Goal: Check status: Check status

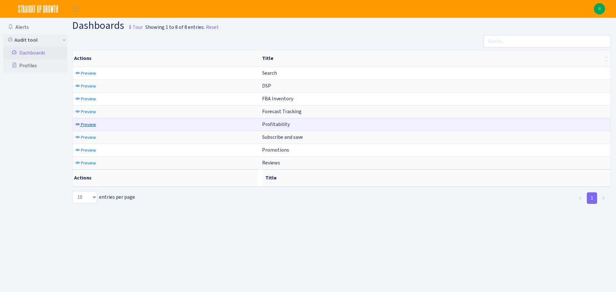
click at [89, 124] on span "Preview" at bounding box center [88, 125] width 15 height 6
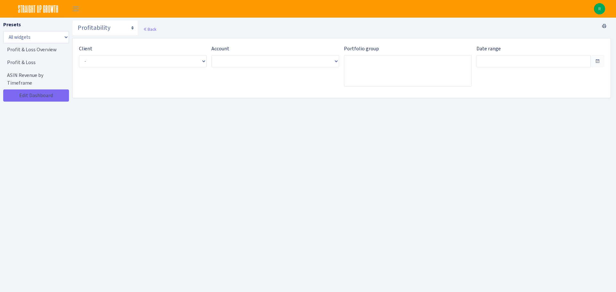
type input "[DATE] - [DATE]"
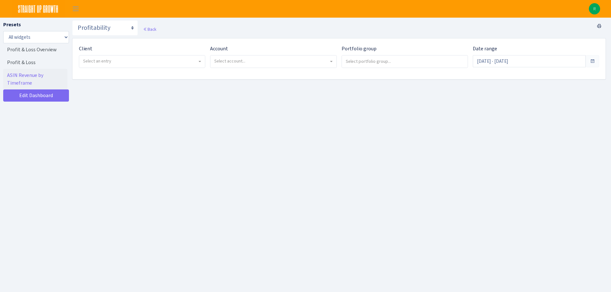
click at [162, 55] on span "Select an entry" at bounding box center [142, 61] width 126 height 13
click at [156, 70] on div "Client - Partners Coffee <span class="badge badge-success">Current</span><span …" at bounding box center [139, 59] width 131 height 28
click at [156, 64] on span "Select an entry" at bounding box center [140, 61] width 114 height 6
select select "481"
select select
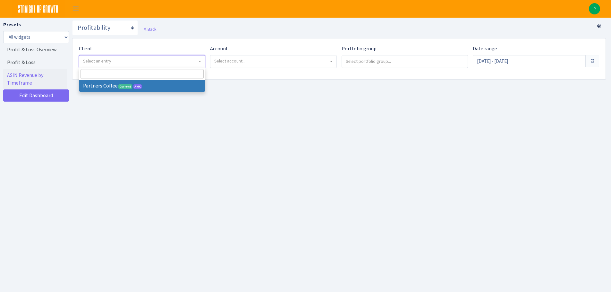
select select
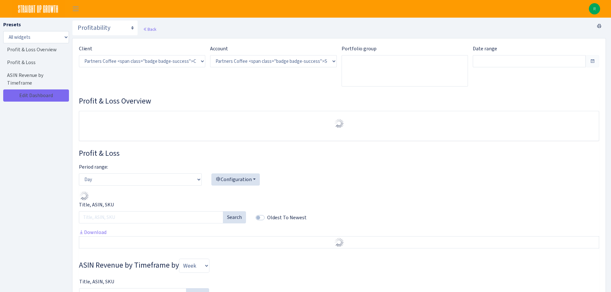
select select "2242985598963294"
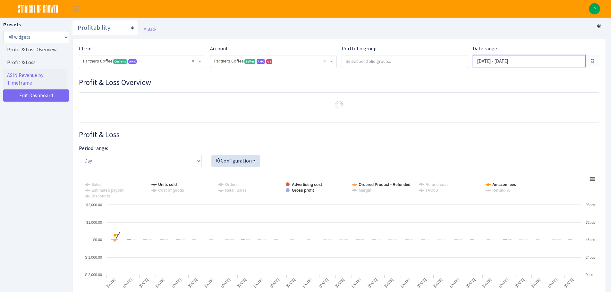
click at [528, 60] on input "Aug 16, 2025 - Sep 14, 2025" at bounding box center [529, 61] width 113 height 12
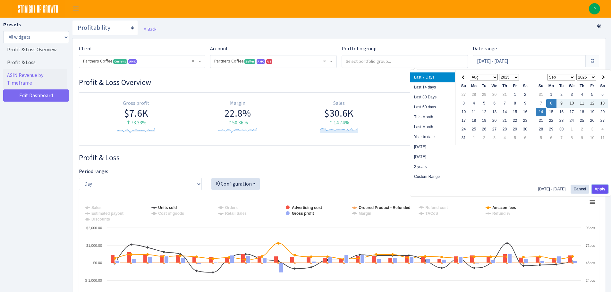
click at [595, 187] on button "Apply" at bounding box center [600, 189] width 16 height 9
type input "Sep 8, 2025 - Sep 14, 2025"
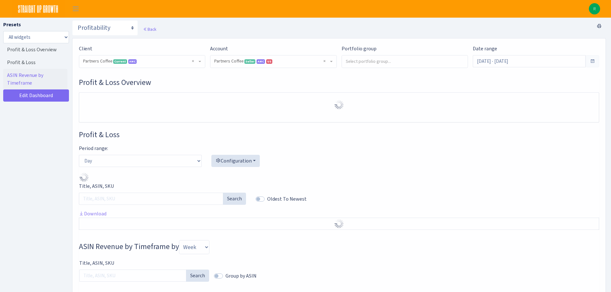
select select "2242985598963294"
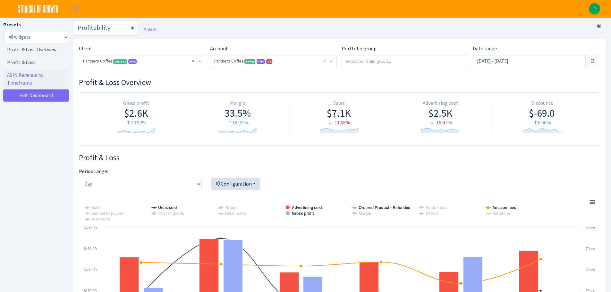
click at [127, 29] on select "Search DSP FBA Inventory Forecast Tracking Profitability Subscribe and save Pro…" at bounding box center [105, 27] width 66 height 15
select select "https://straightupgrowth.com/admin/dashboard/25/show"
click at [72, 20] on select "Search DSP FBA Inventory Forecast Tracking Profitability Subscribe and save Pro…" at bounding box center [105, 27] width 66 height 15
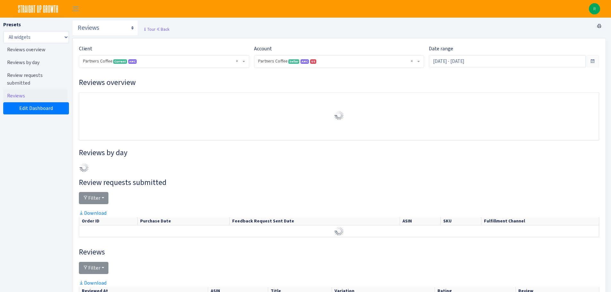
select select "2242985598963294"
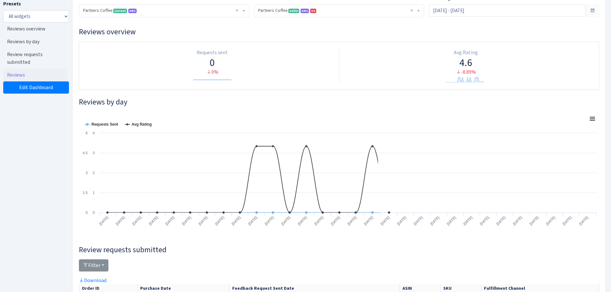
scroll to position [19, 0]
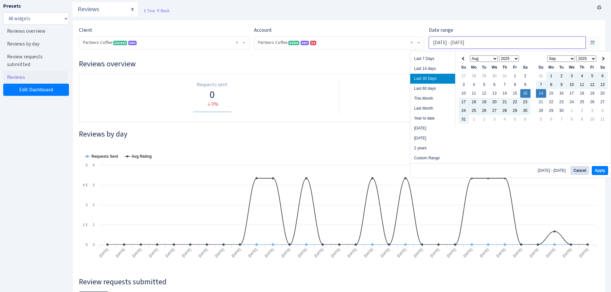
click at [569, 45] on input "Aug 16, 2025 - Sep 14, 2025" at bounding box center [507, 43] width 157 height 12
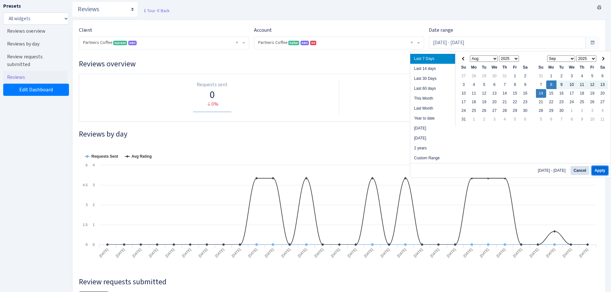
click at [597, 169] on button "Apply" at bounding box center [600, 170] width 16 height 9
type input "Sep 8, 2025 - Sep 14, 2025"
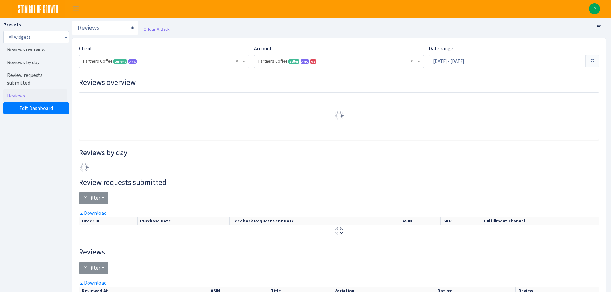
select select "2242985598963294"
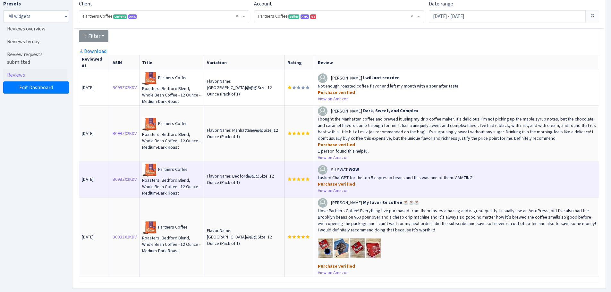
scroll to position [344, 0]
